Goal: Check status

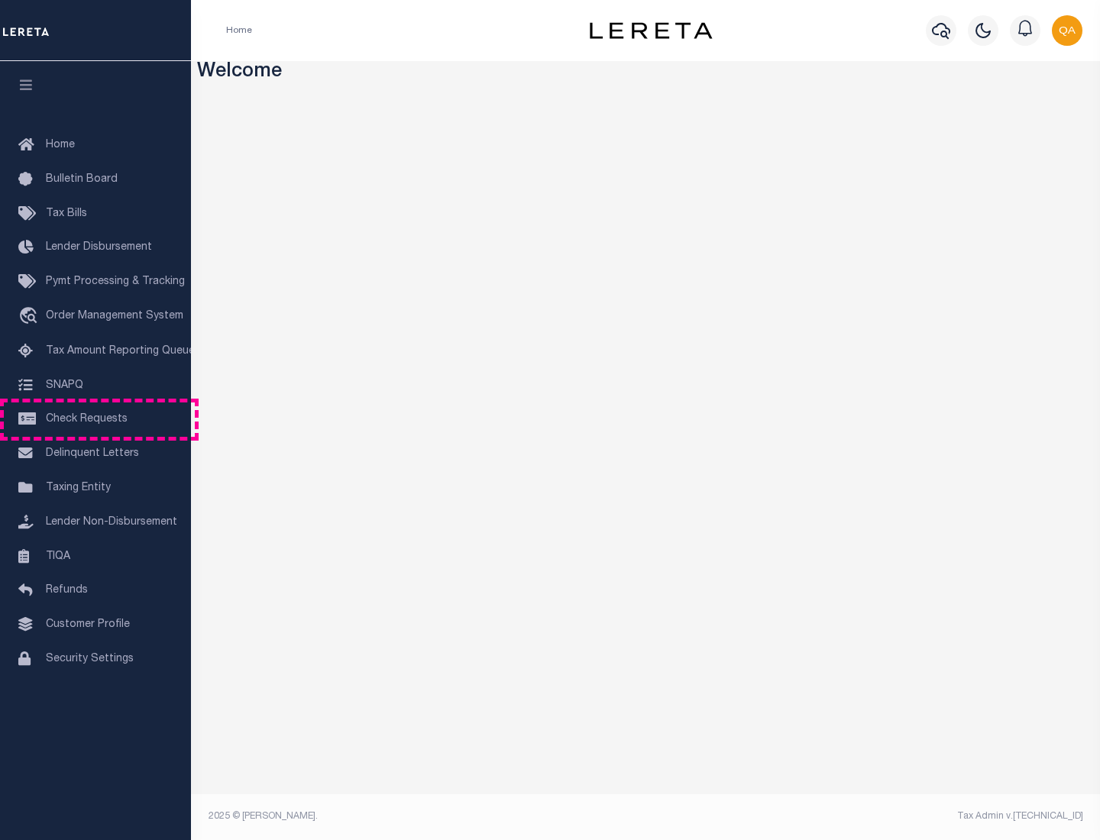
click at [95, 419] on span "Check Requests" at bounding box center [87, 419] width 82 height 11
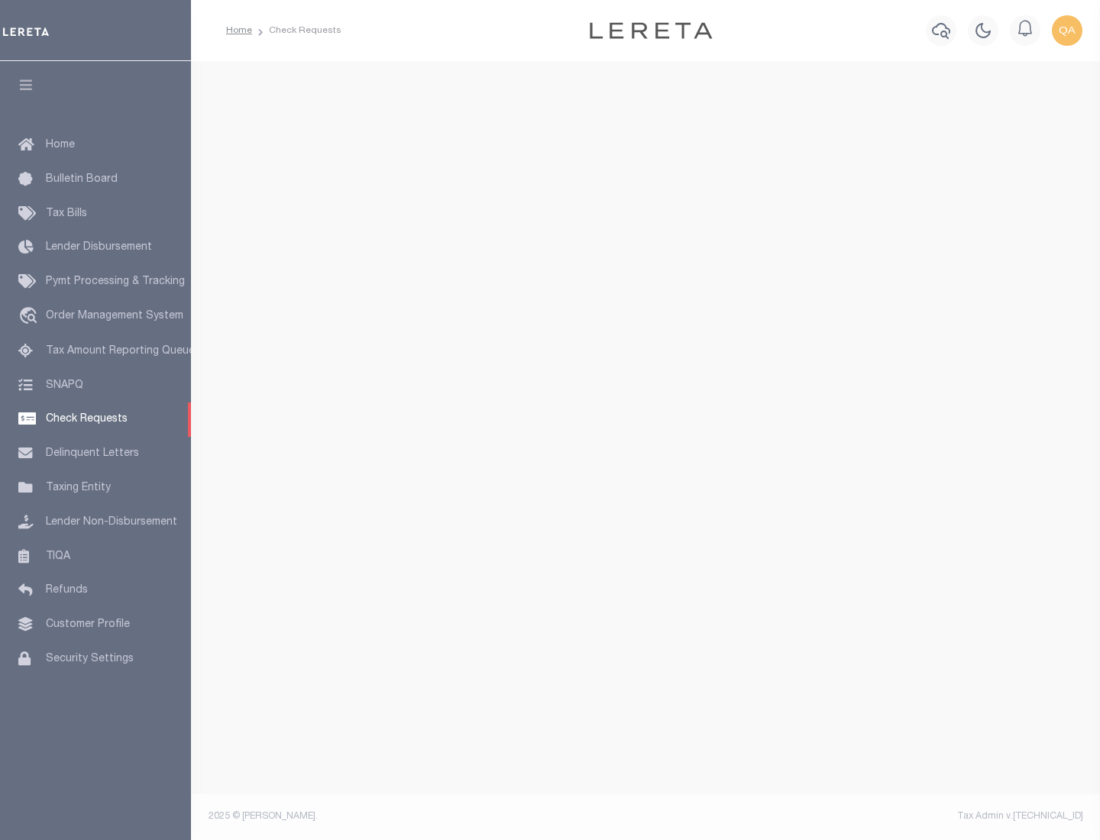
select select "50"
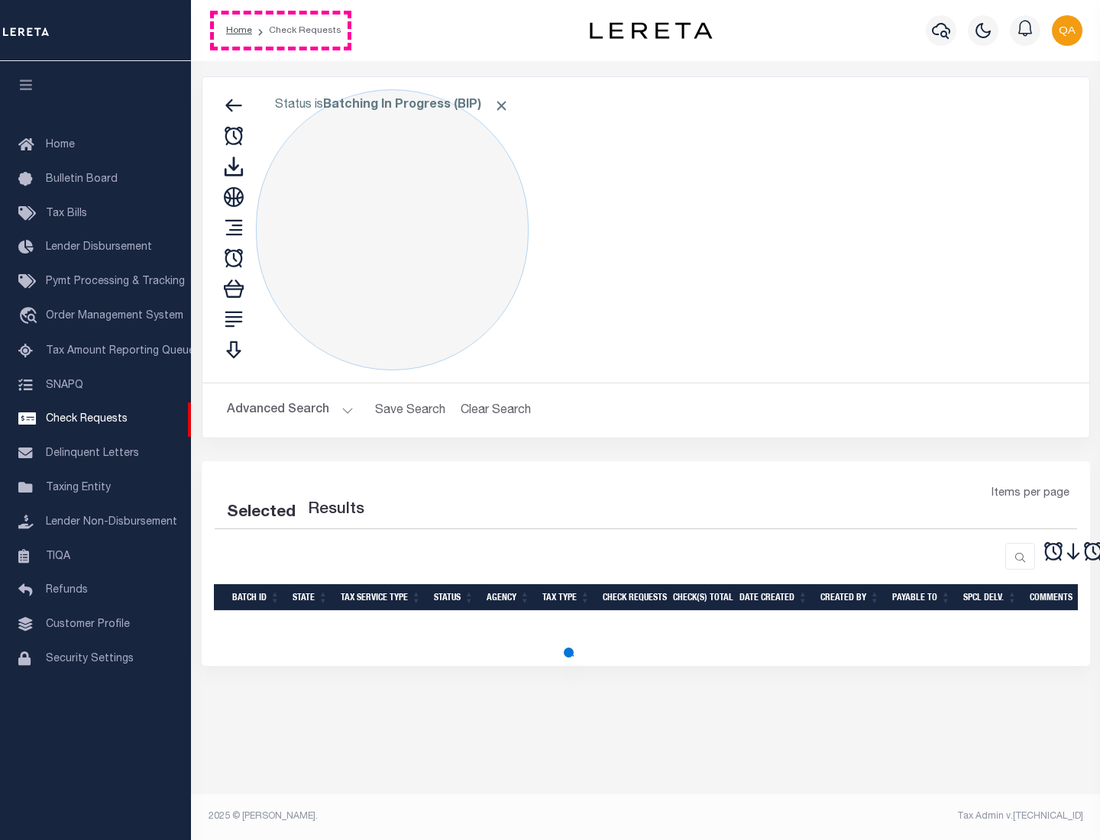
select select "50"
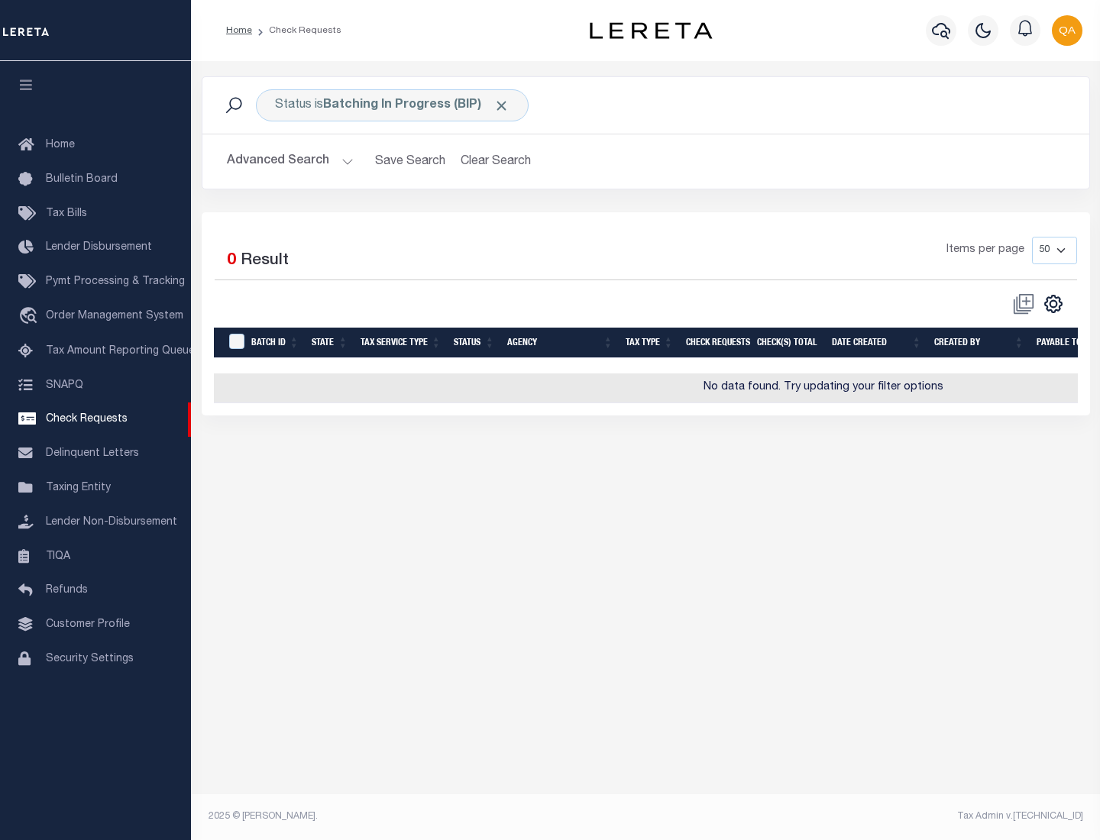
click at [502, 105] on span "Click to Remove" at bounding box center [501, 106] width 16 height 16
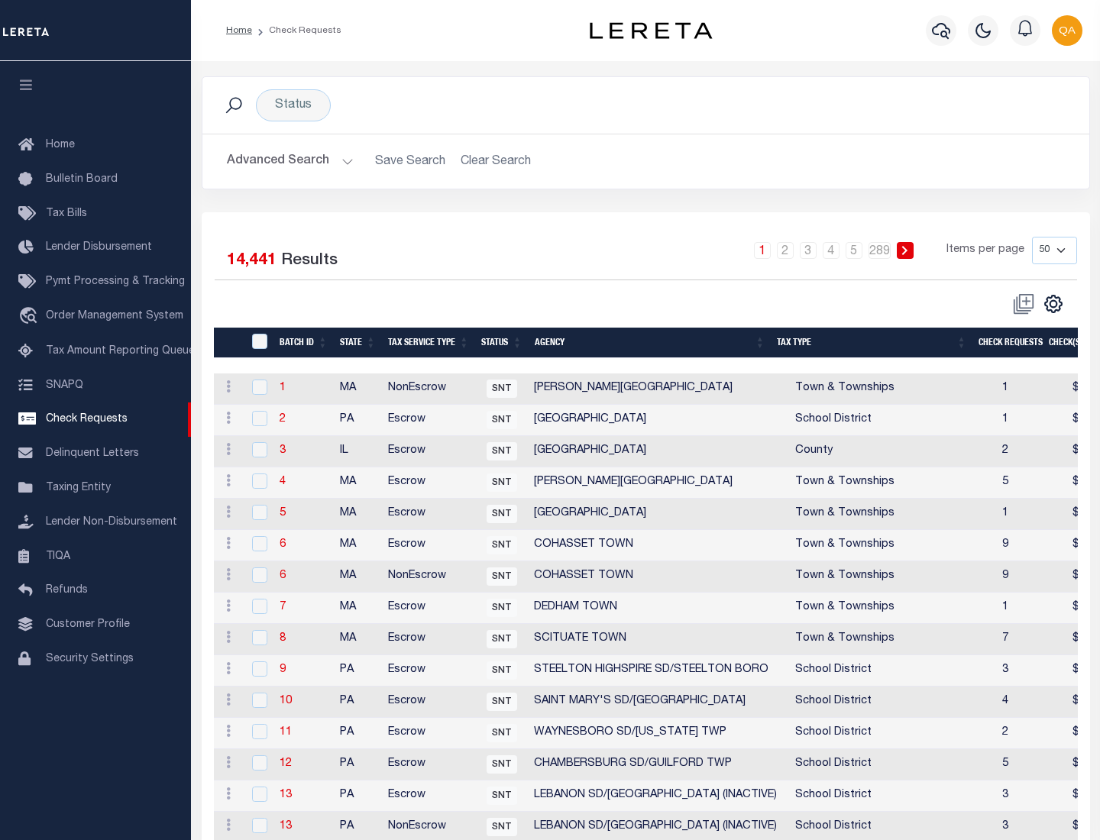
scroll to position [736, 0]
